Goal: Browse casually

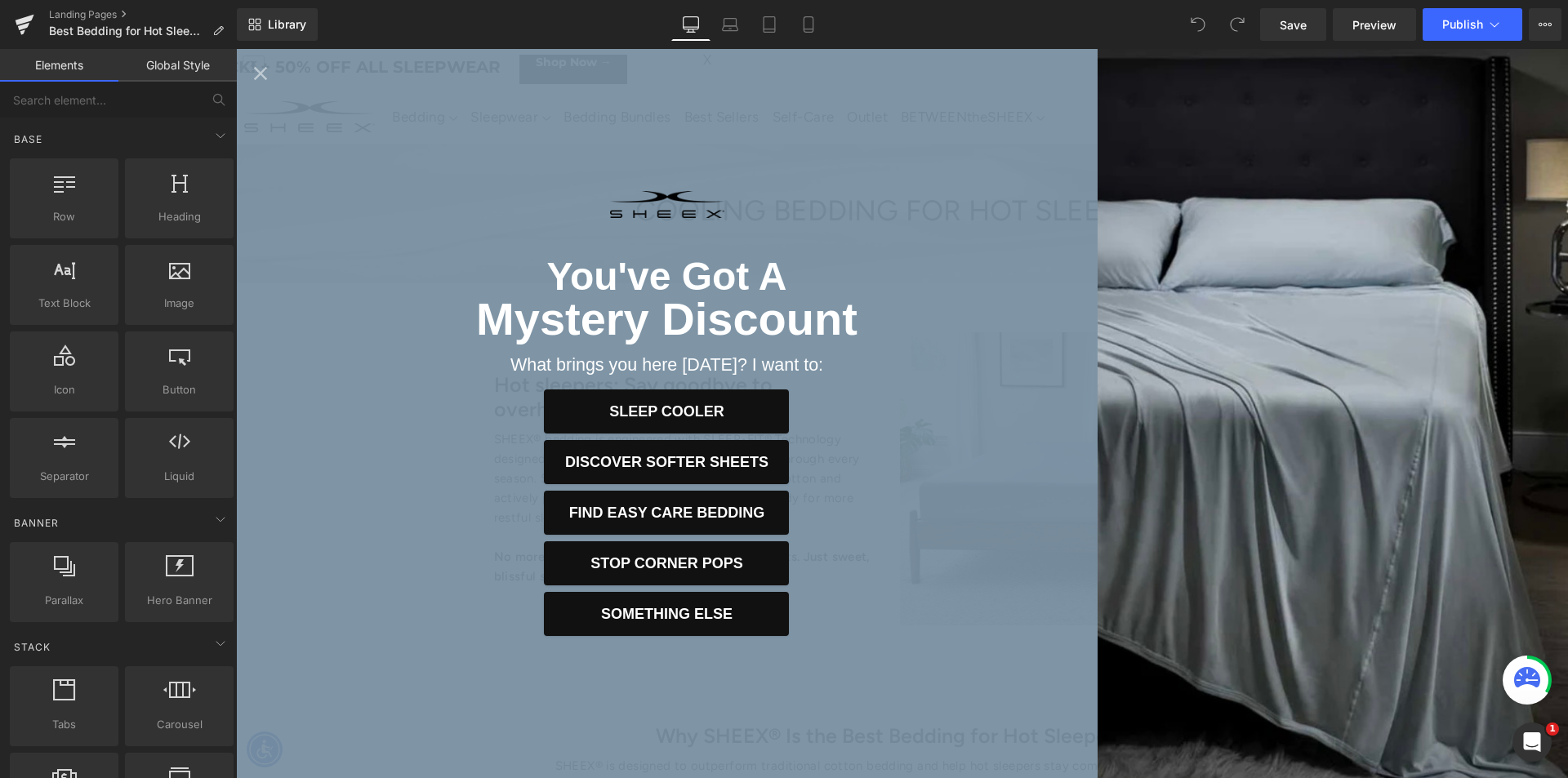
click at [263, 78] on icon "Close popup" at bounding box center [261, 74] width 23 height 23
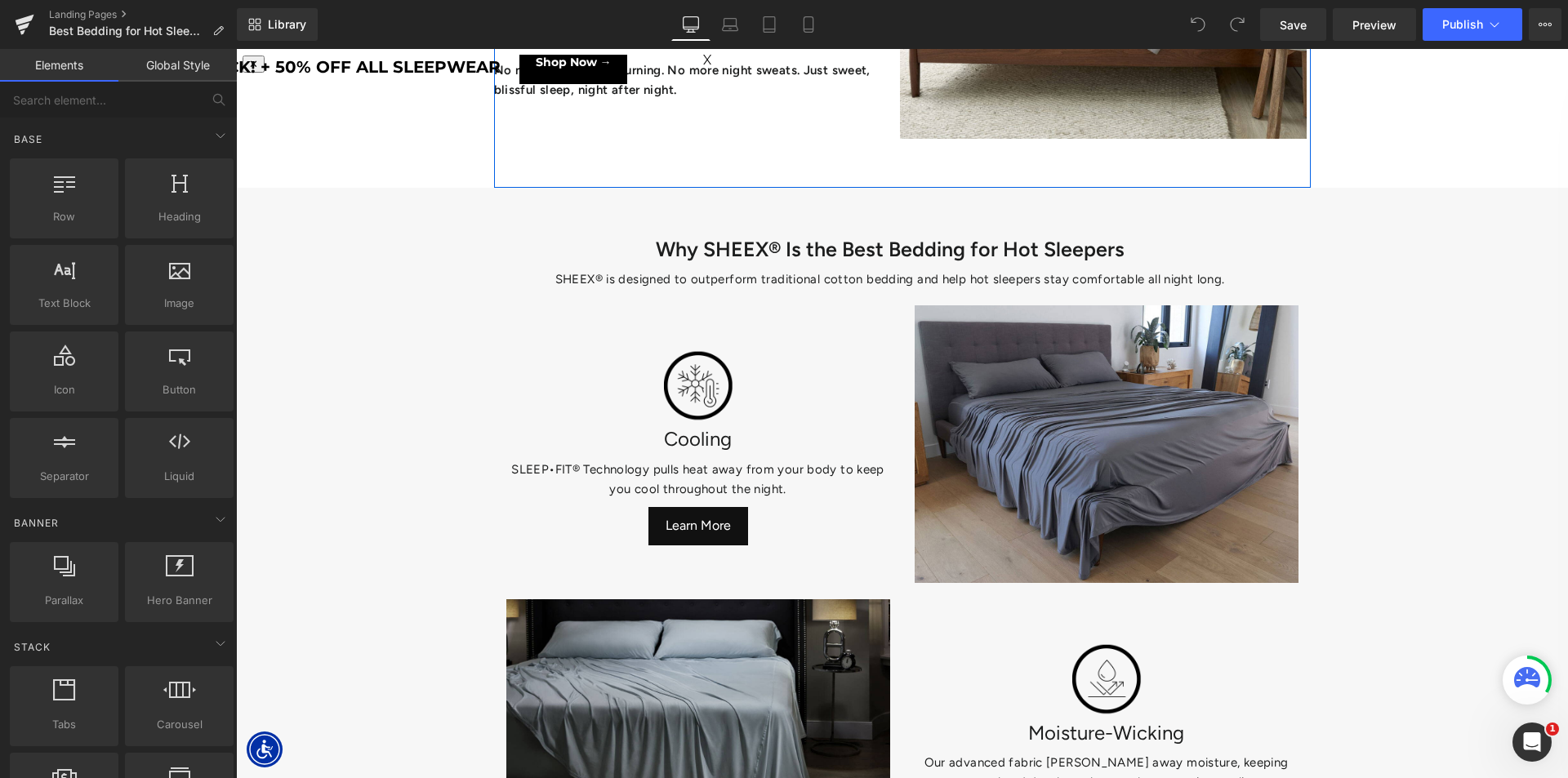
scroll to position [489, 0]
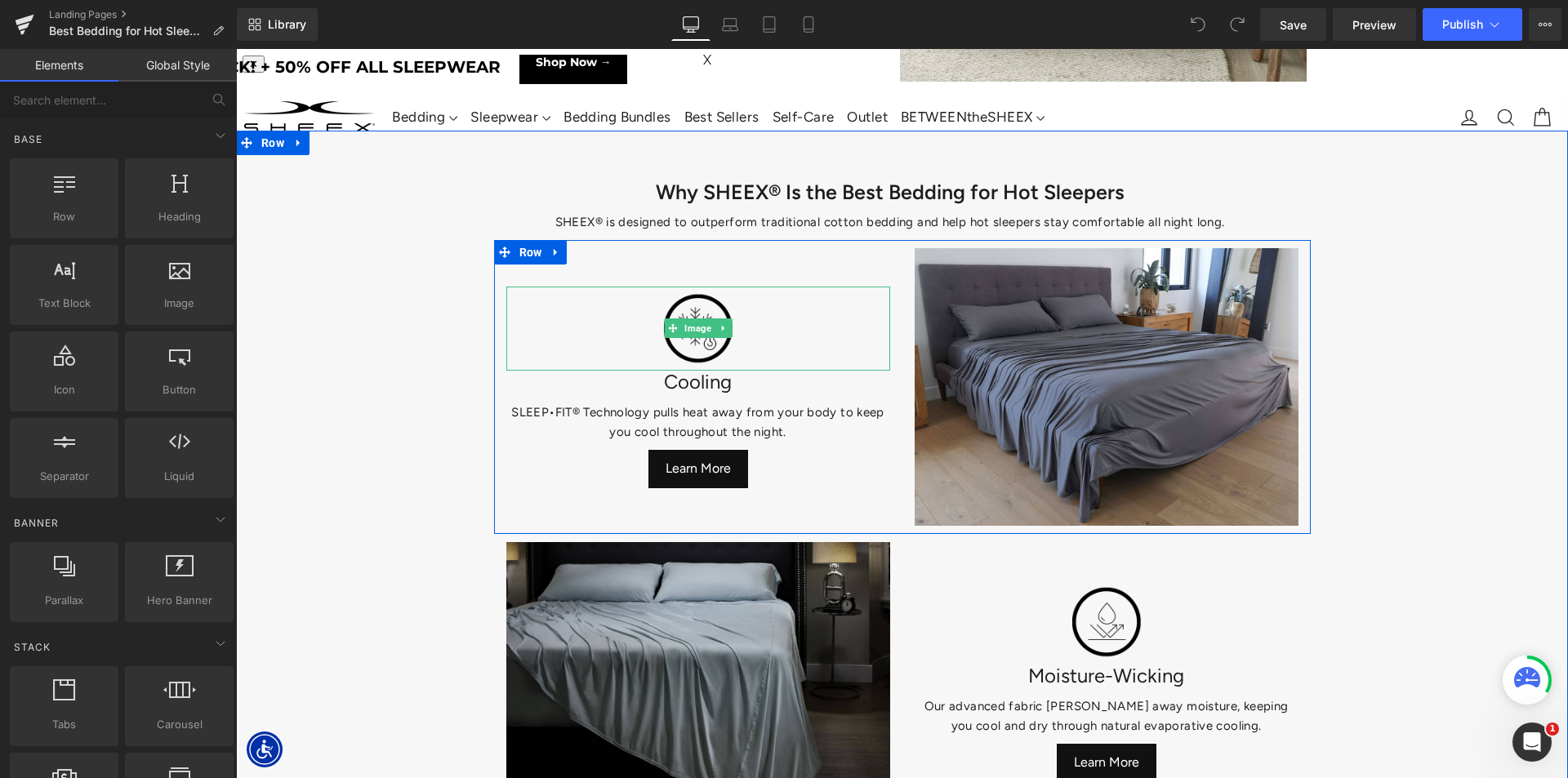
click at [722, 304] on img at bounding box center [698, 329] width 82 height 85
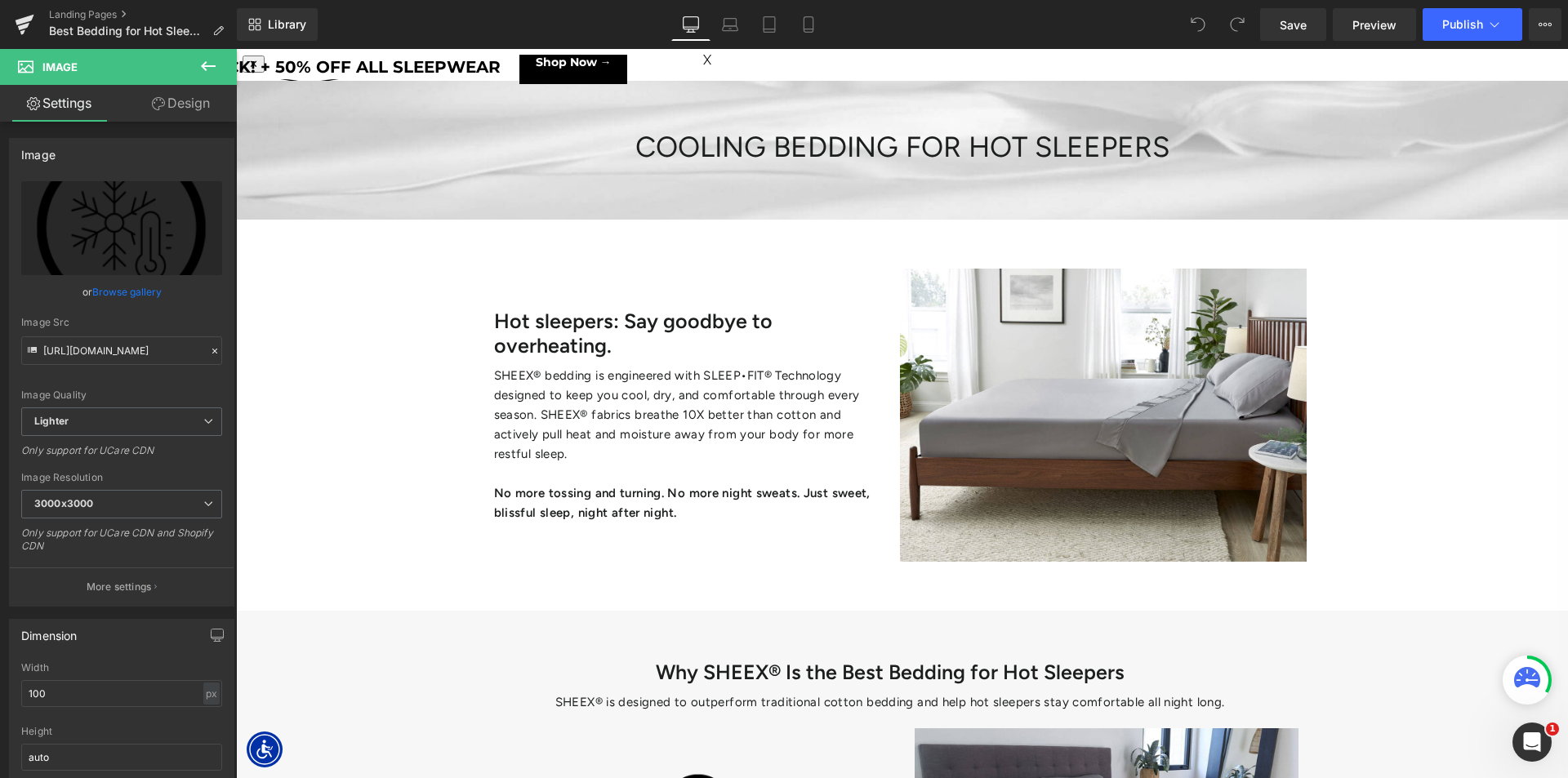
scroll to position [0, 0]
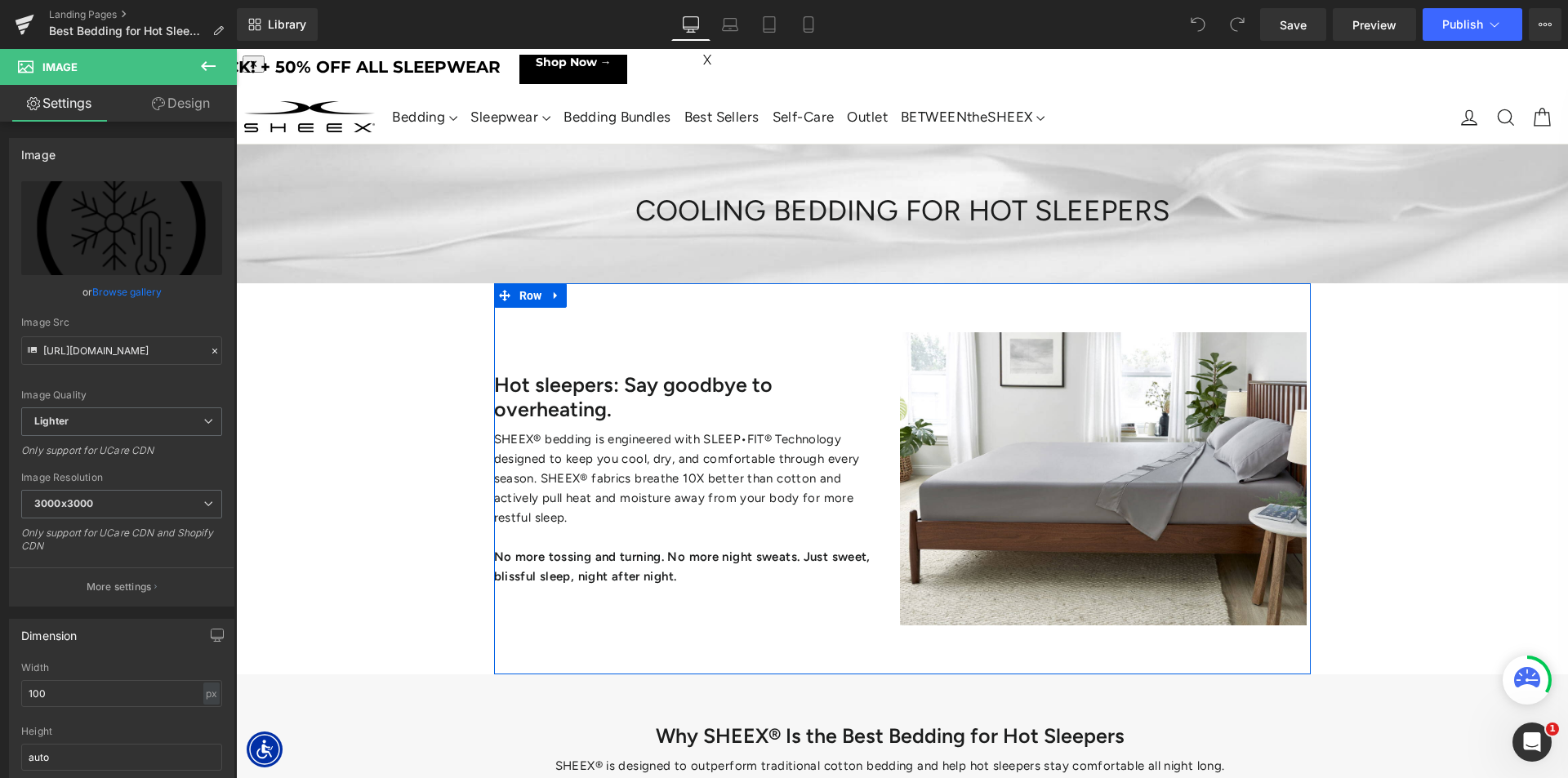
click at [546, 318] on div "Hot sleepers: Say goodbye to overheating. Heading SHEEX® bedding is engineered …" at bounding box center [902, 479] width 817 height 391
